Goal: Information Seeking & Learning: Check status

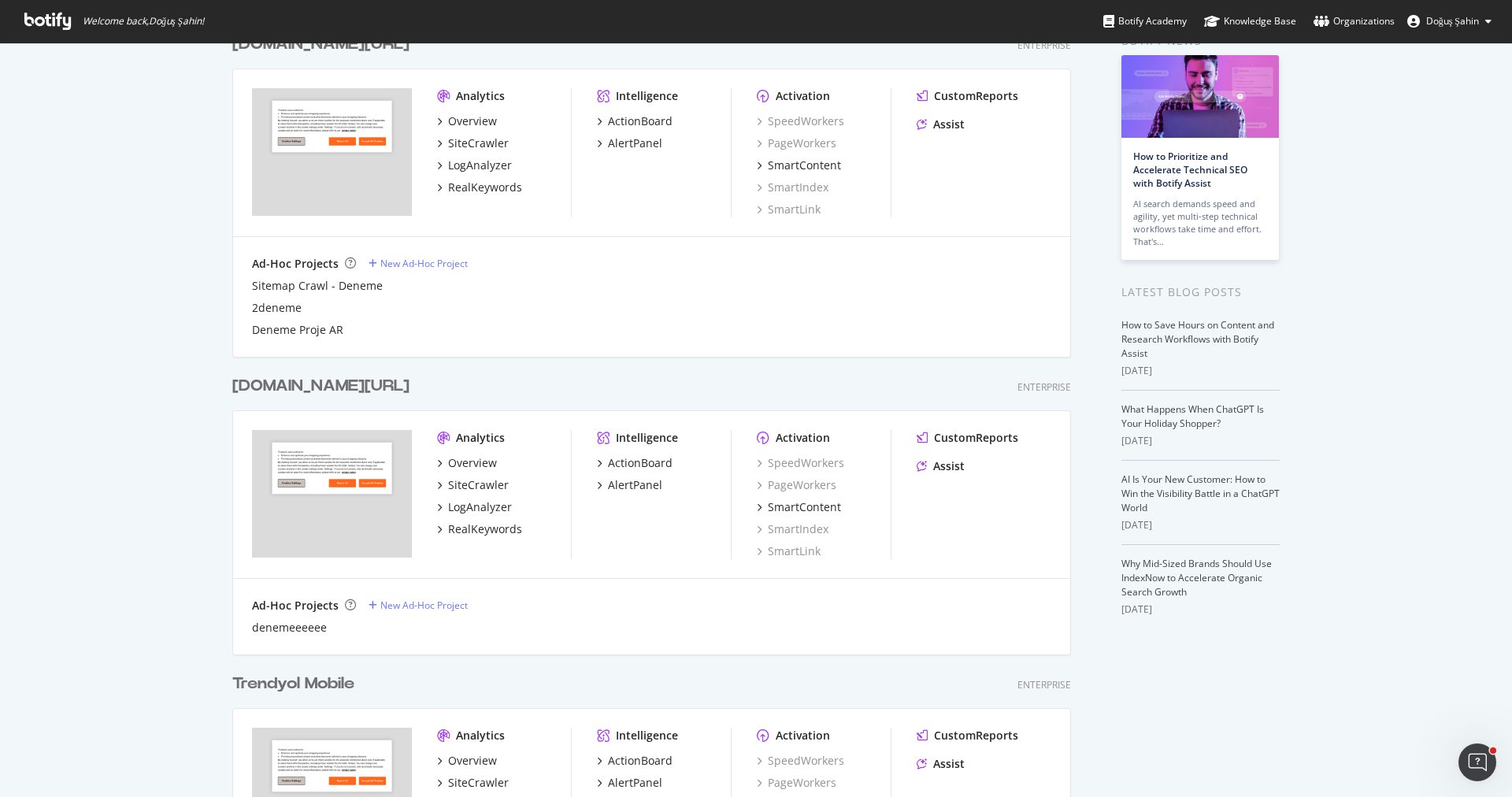
scroll to position [83, 0]
click at [478, 148] on div "SiteCrawler" at bounding box center [478, 146] width 60 height 16
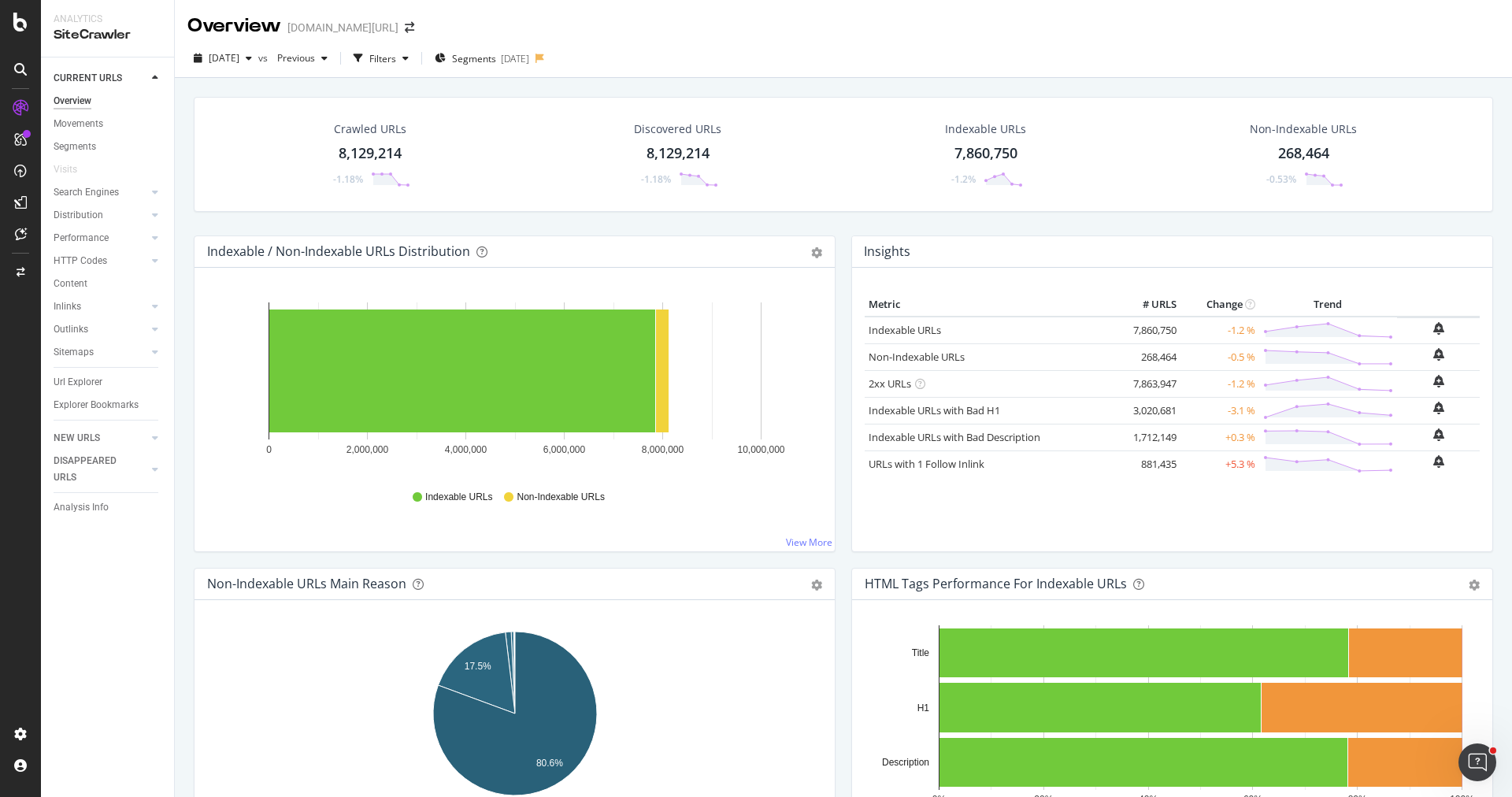
click at [963, 81] on div "Crawled URLs 8,129,214 -1.18% Discovered URLs 8,129,214 -1.18% Indexable URLs 7…" at bounding box center [842, 476] width 1337 height 797
